Goal: Transaction & Acquisition: Purchase product/service

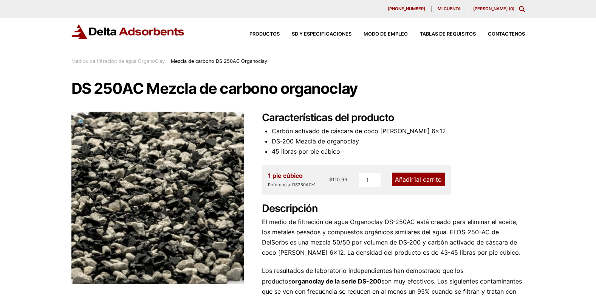
click at [418, 179] on link "Añadir 1 al carrito" at bounding box center [418, 179] width 53 height 14
click at [496, 9] on link "Mi carrito ( 1 )" at bounding box center [494, 8] width 40 height 5
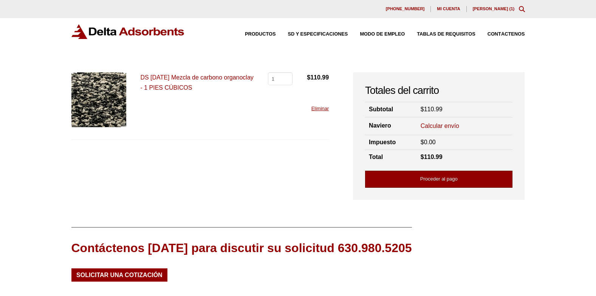
click at [439, 179] on link "Proceder al pago" at bounding box center [438, 178] width 147 height 17
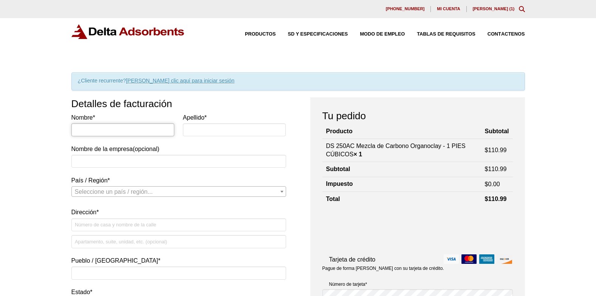
click at [130, 132] on input "Nombre *" at bounding box center [122, 129] width 103 height 13
type input "[PERSON_NAME]"
type input "UPS"
select select "US"
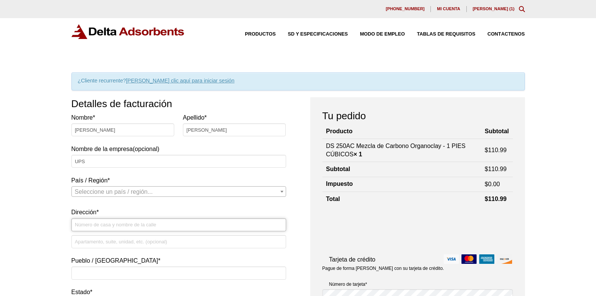
type input "[STREET_ADDRESS][US_STATE]. [GEOGRAPHIC_DATA]."
type input "[GEOGRAPHIC_DATA]"
type input "78520"
type input "[PHONE_NUMBER]"
type input "[EMAIL_ADDRESS][DOMAIN_NAME]"
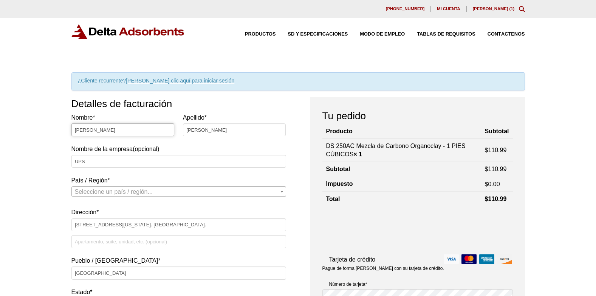
select select "US"
select select "[GEOGRAPHIC_DATA]"
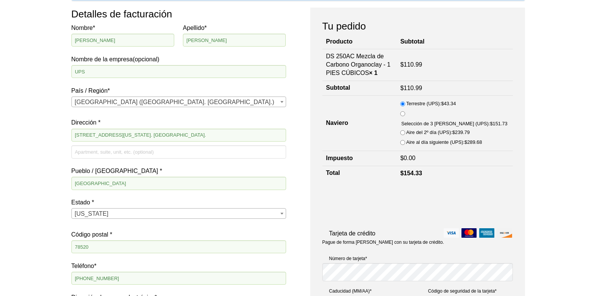
scroll to position [69, 0]
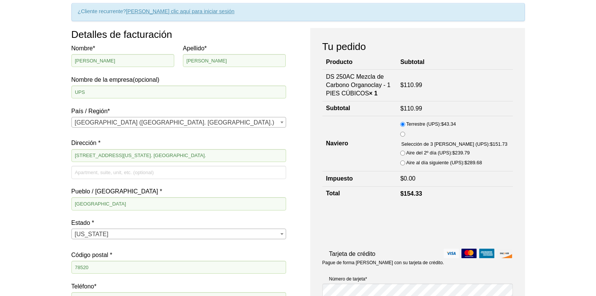
click at [405, 123] on input "Terrestre (UPS): $ 43.34" at bounding box center [402, 124] width 5 height 5
click at [405, 132] on input "Selección de 3 [PERSON_NAME] (UPS): $ 151.73" at bounding box center [402, 134] width 5 height 5
radio input "true"
click at [405, 124] on input "Terrestre (UPS): $ 43.34" at bounding box center [402, 124] width 5 height 5
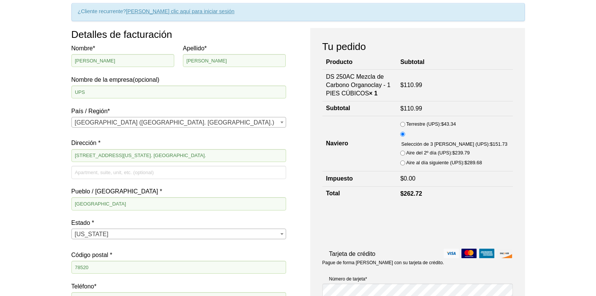
radio input "true"
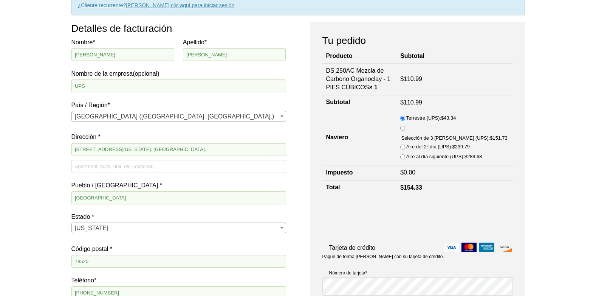
scroll to position [76, 0]
